Goal: Task Accomplishment & Management: Use online tool/utility

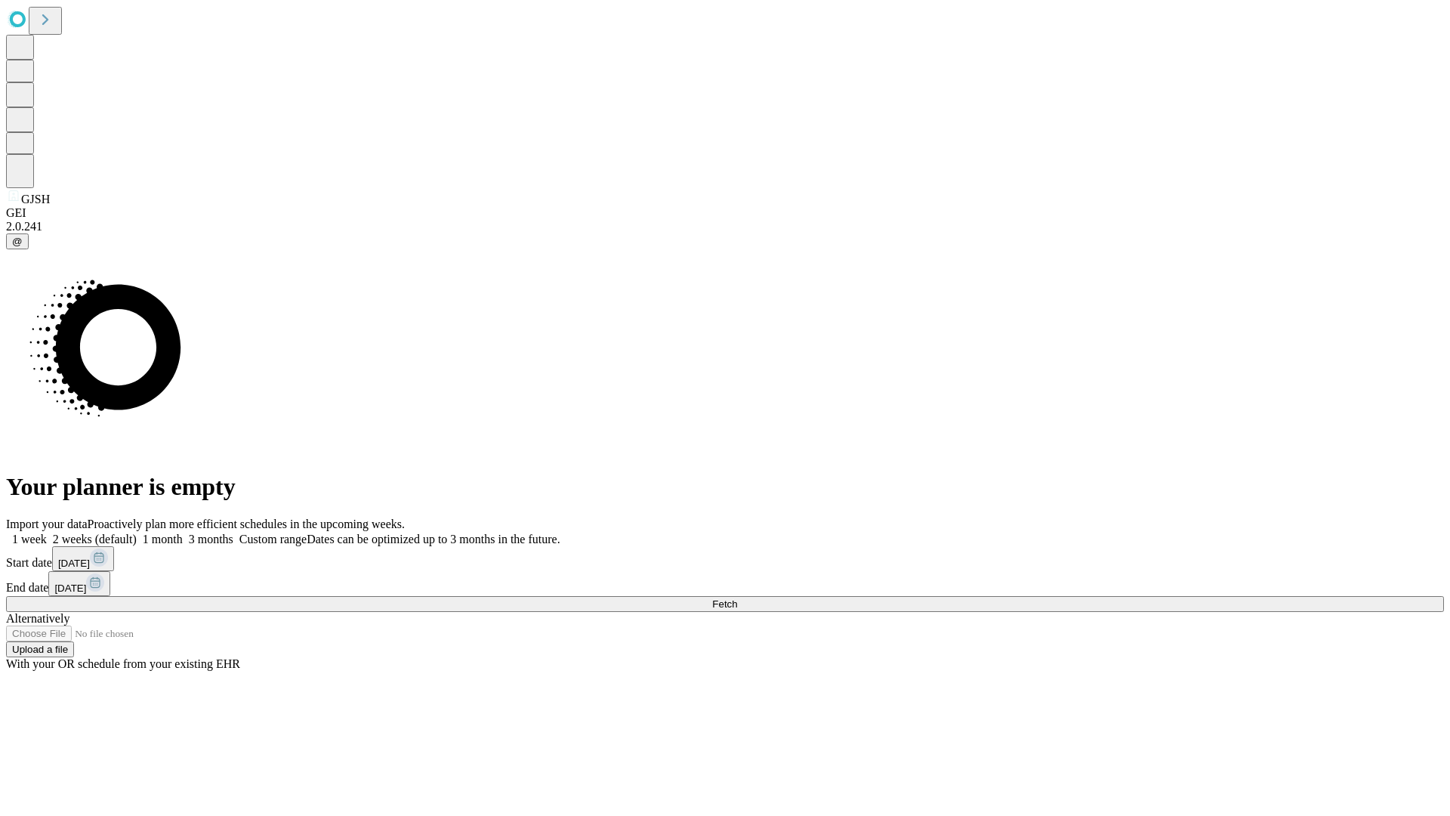
click at [737, 598] on span "Fetch" at bounding box center [724, 603] width 25 height 11
